Goal: Task Accomplishment & Management: Manage account settings

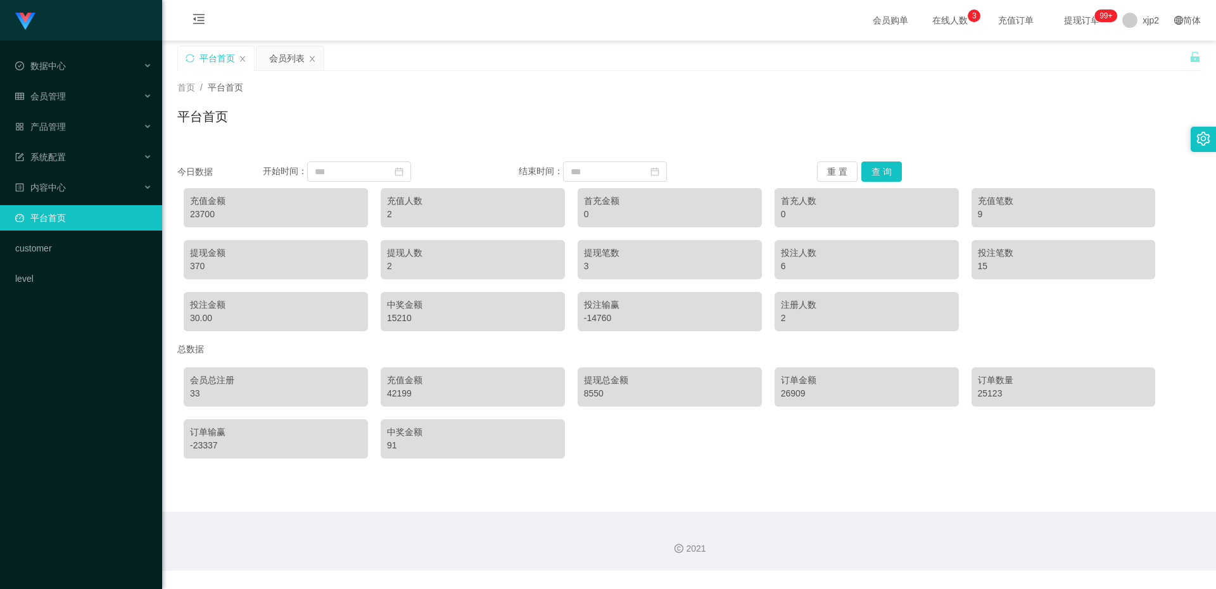
click at [79, 372] on div "Shopee工作台代理端 数据中心 会员管理 产品管理 系统配置 内容中心 平台首页 customer level" at bounding box center [81, 294] width 162 height 589
click at [53, 98] on span "会员管理" at bounding box center [40, 96] width 51 height 10
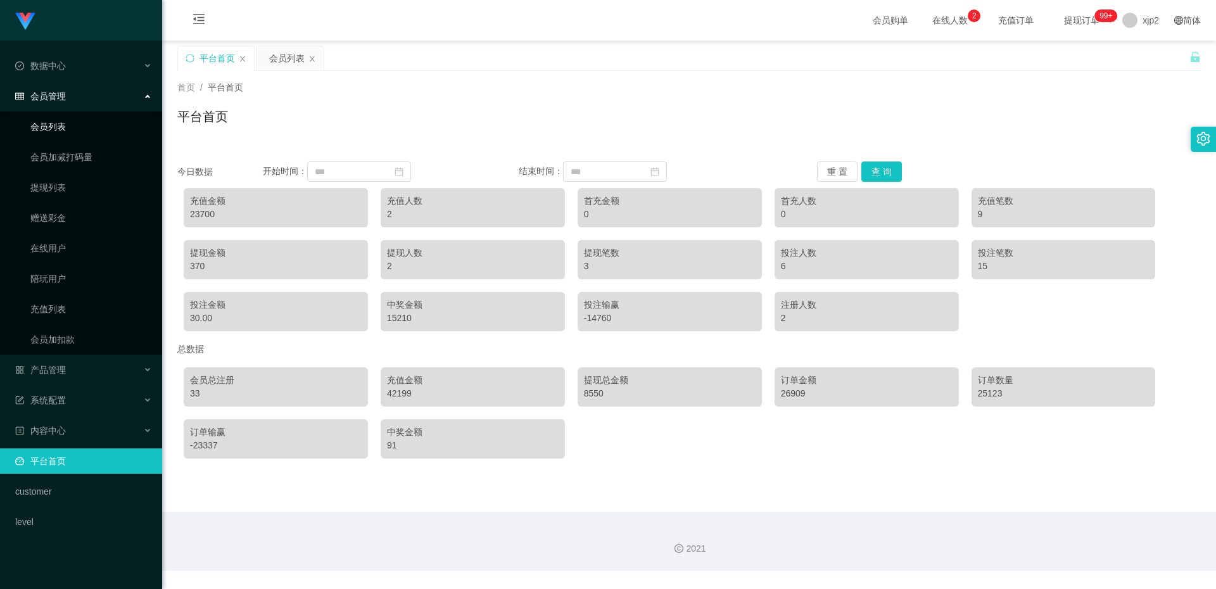
click at [68, 129] on link "会员列表" at bounding box center [91, 126] width 122 height 25
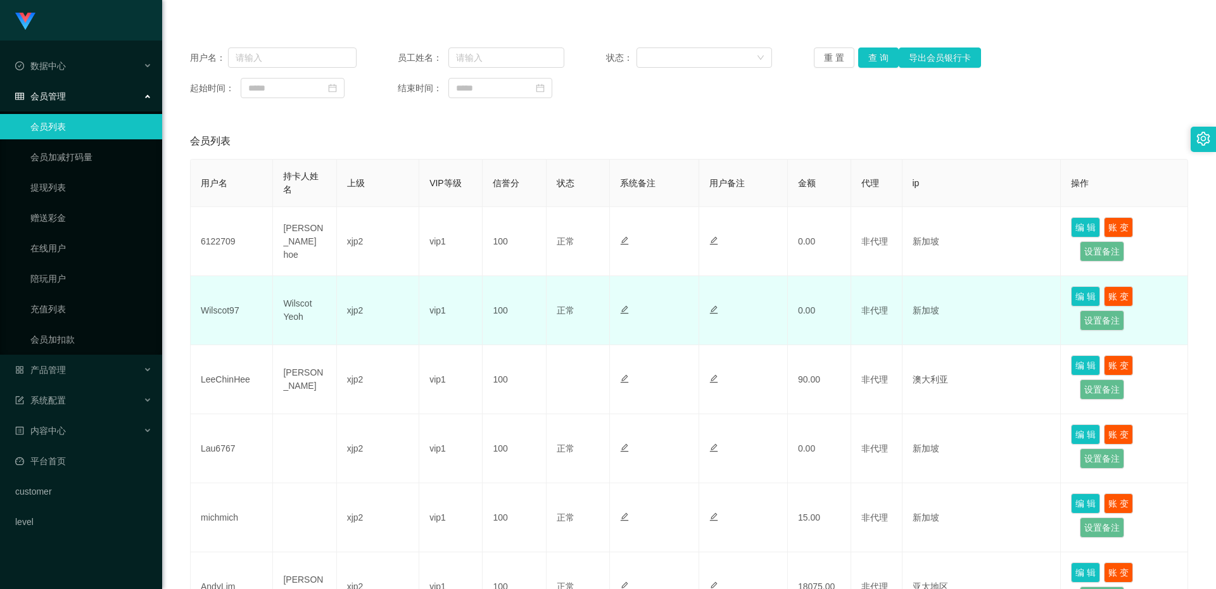
scroll to position [190, 0]
